Goal: Information Seeking & Learning: Learn about a topic

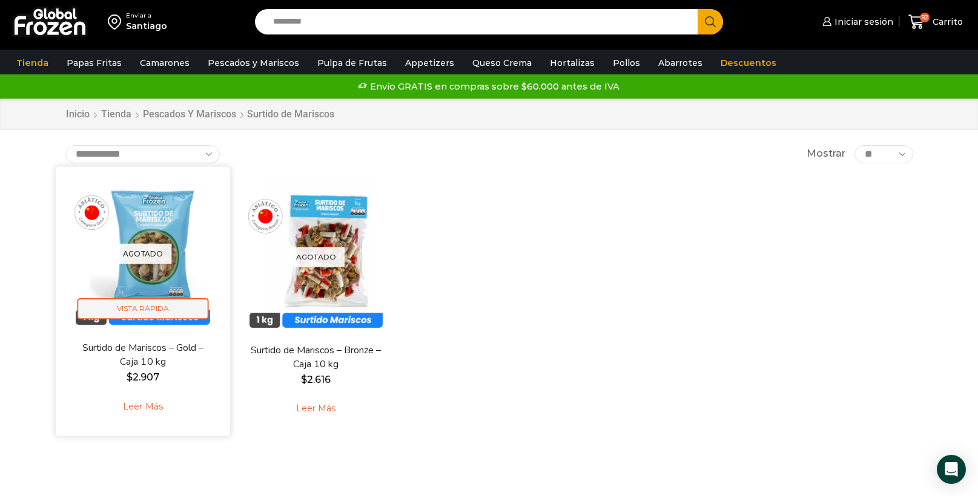
click at [142, 312] on span "Vista Rápida" at bounding box center [142, 309] width 131 height 21
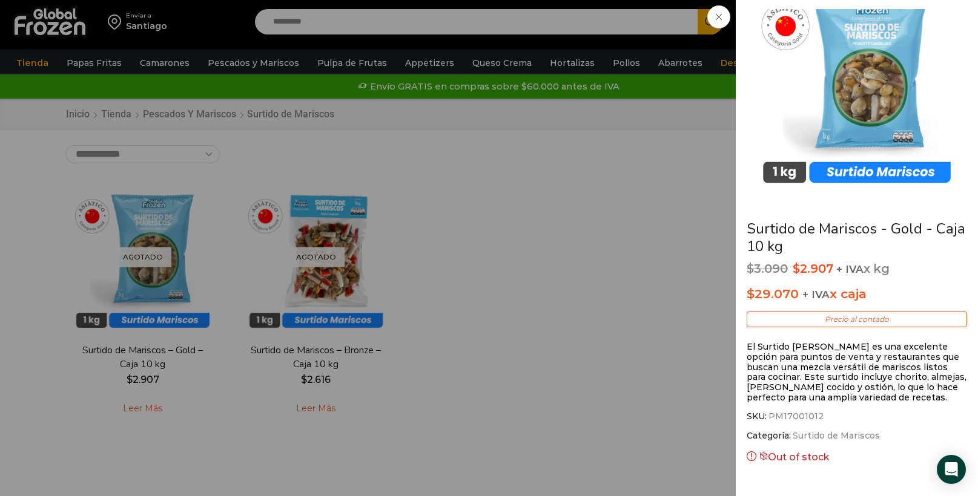
click at [169, 0] on div "Surtido de Mariscos - Gold - Caja 10 kg $ 3.090 Original price was: $3.090. $ 2…" at bounding box center [489, 0] width 978 height 0
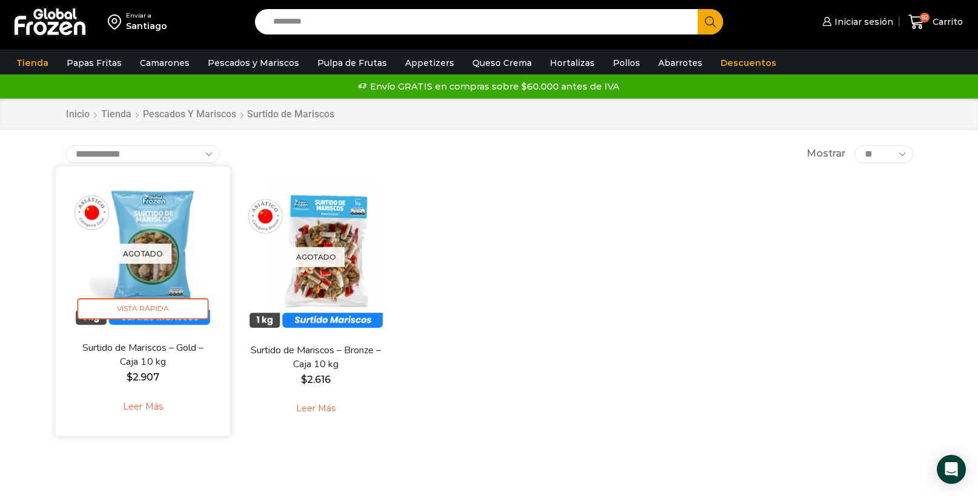
click at [142, 220] on img at bounding box center [143, 254] width 156 height 156
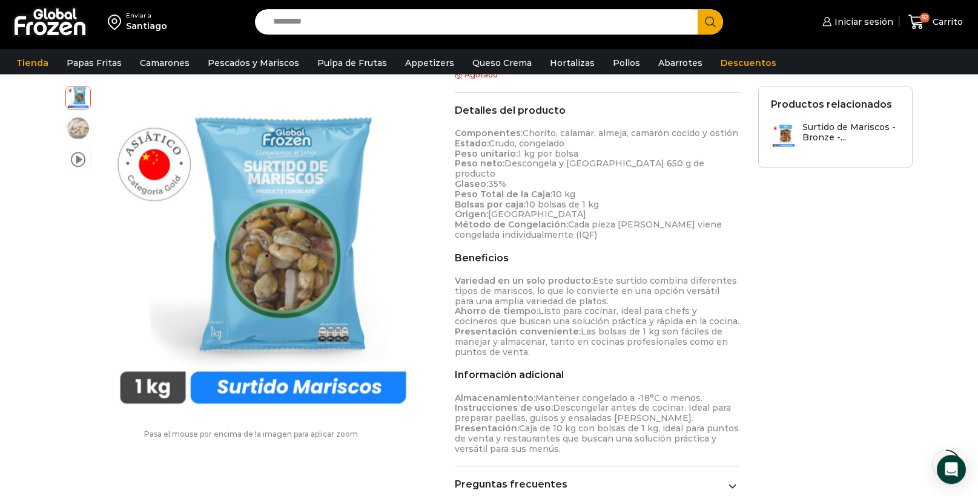
scroll to position [291, 0]
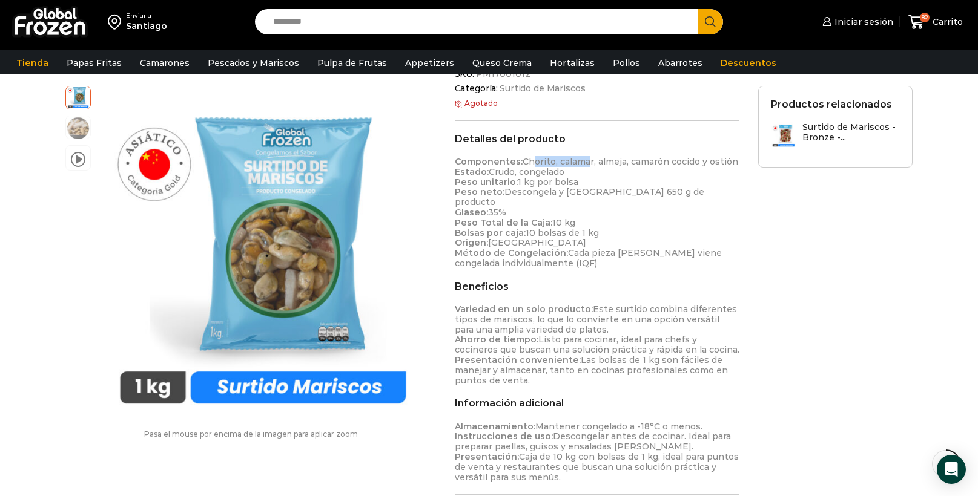
drag, startPoint x: 526, startPoint y: 162, endPoint x: 584, endPoint y: 164, distance: 57.5
click at [584, 164] on p "Componentes: Chorito, calamar, almeja, camarón cocido y ostión Estado: Crudo, c…" at bounding box center [597, 213] width 285 height 112
click at [620, 176] on p "Componentes: Chorito, calamar, almeja, camarón cocido y ostión Estado: Crudo, c…" at bounding box center [597, 213] width 285 height 112
